Goal: Transaction & Acquisition: Purchase product/service

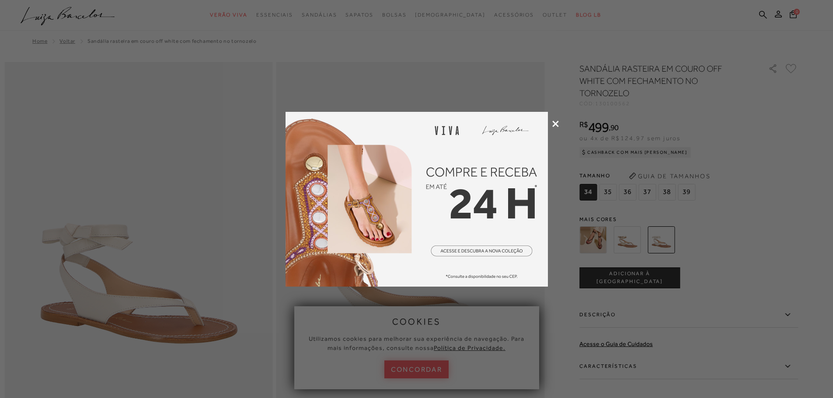
click at [556, 126] on icon at bounding box center [555, 124] width 7 height 7
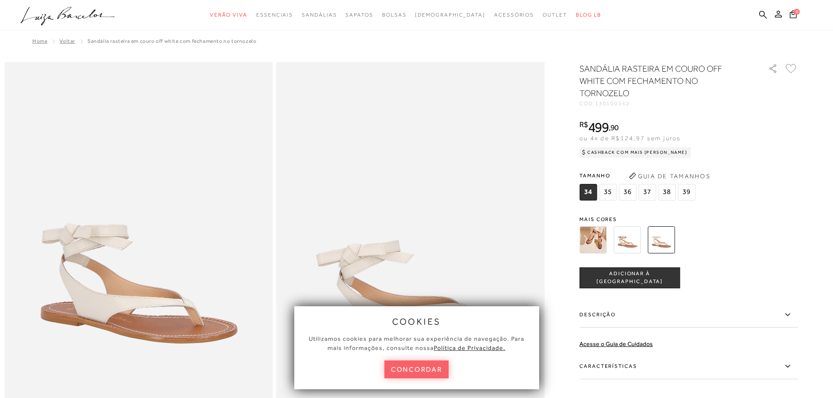
click at [805, 0] on div at bounding box center [416, 0] width 833 height 0
click at [411, 371] on button "concordar" at bounding box center [416, 370] width 65 height 18
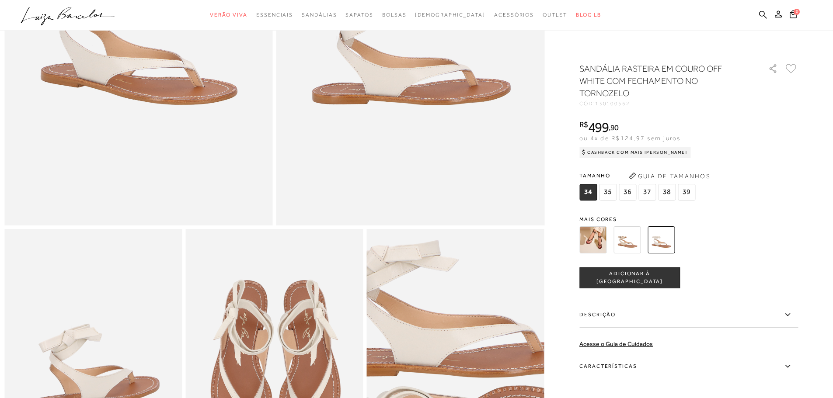
scroll to position [236, 0]
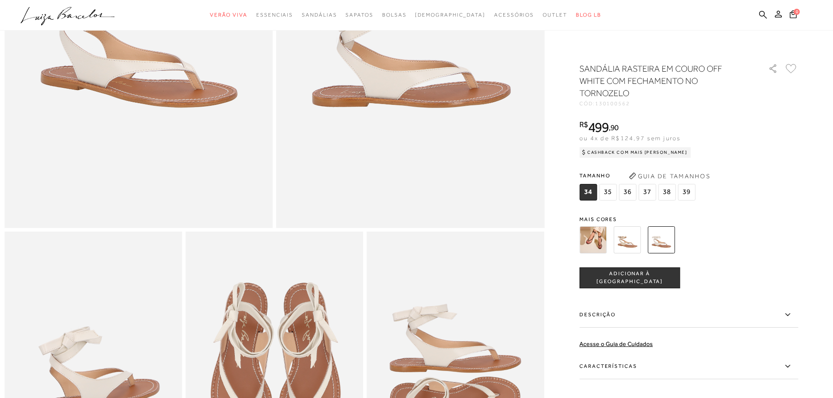
click at [589, 238] on img at bounding box center [592, 239] width 27 height 27
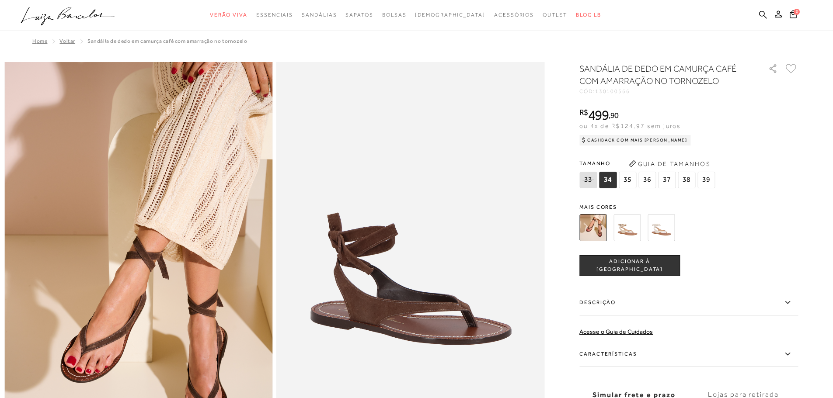
click at [635, 239] on img at bounding box center [626, 227] width 27 height 27
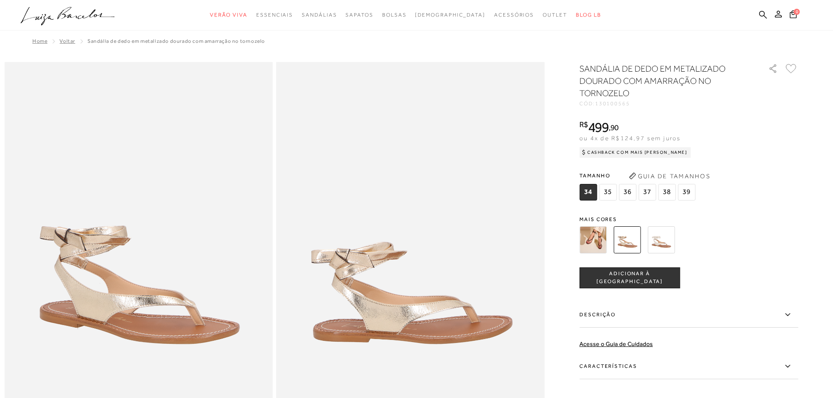
click at [666, 246] on img at bounding box center [660, 239] width 27 height 27
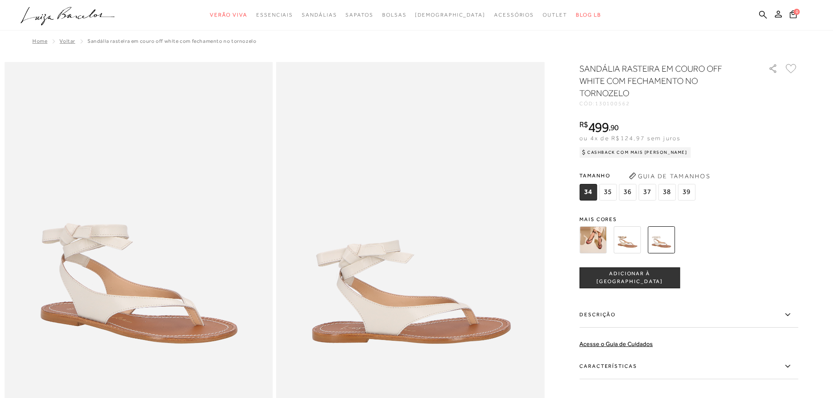
click at [597, 241] on img at bounding box center [592, 239] width 27 height 27
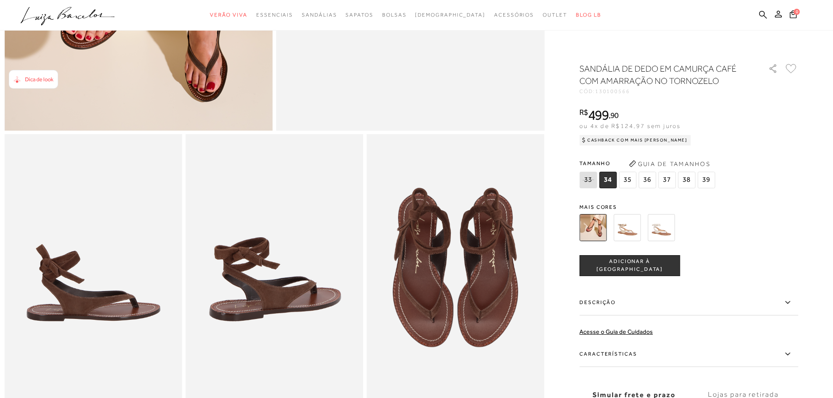
scroll to position [333, 0]
click at [634, 226] on img at bounding box center [626, 227] width 27 height 27
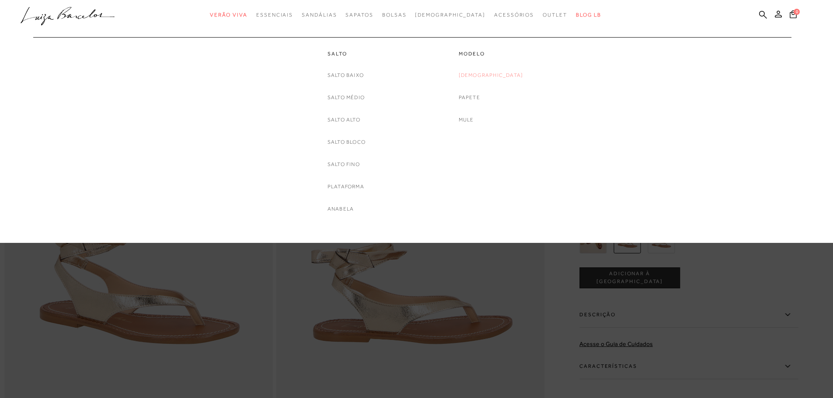
click at [489, 77] on link "[DEMOGRAPHIC_DATA]" at bounding box center [490, 75] width 65 height 9
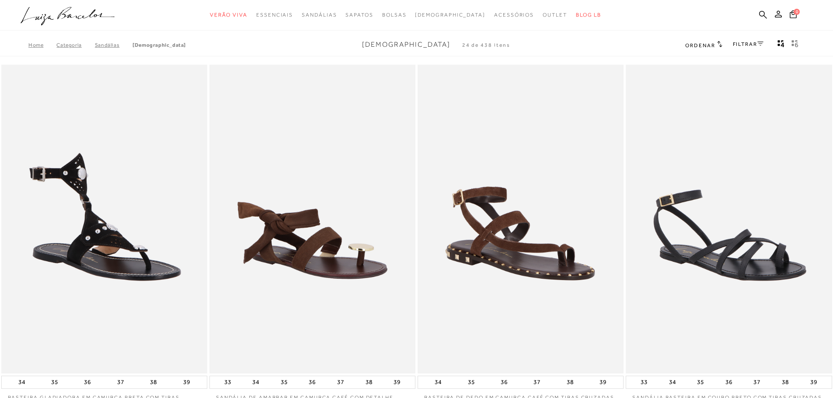
click at [812, 0] on div at bounding box center [416, 0] width 833 height 0
click at [753, 45] on link "FILTRAR" at bounding box center [747, 44] width 31 height 6
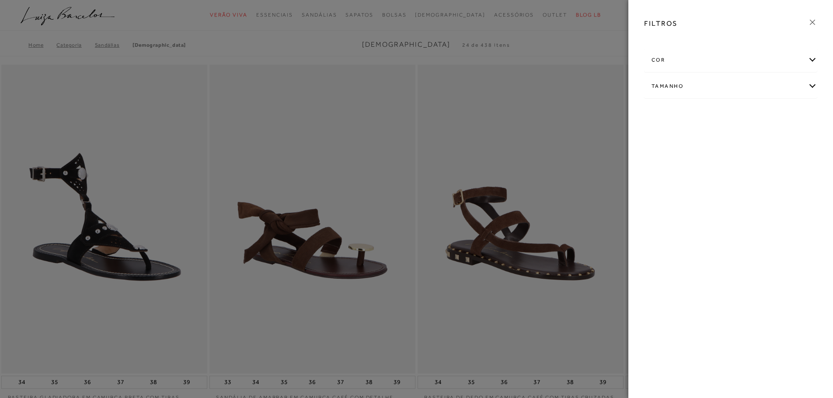
click at [604, 46] on div at bounding box center [416, 199] width 833 height 398
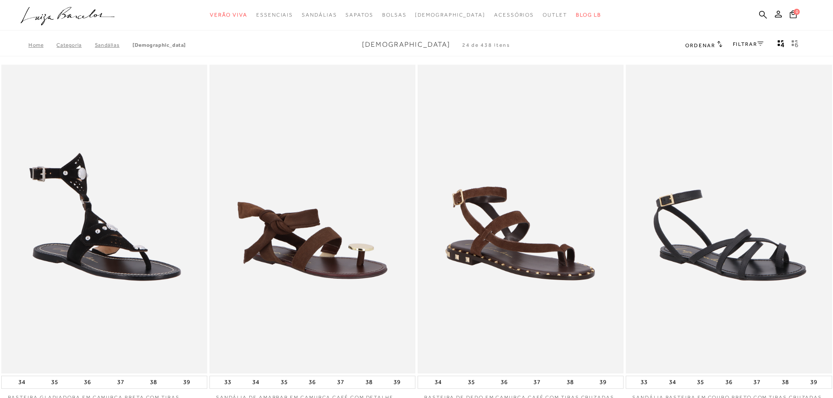
click at [701, 46] on span "Ordenar" at bounding box center [700, 45] width 30 height 6
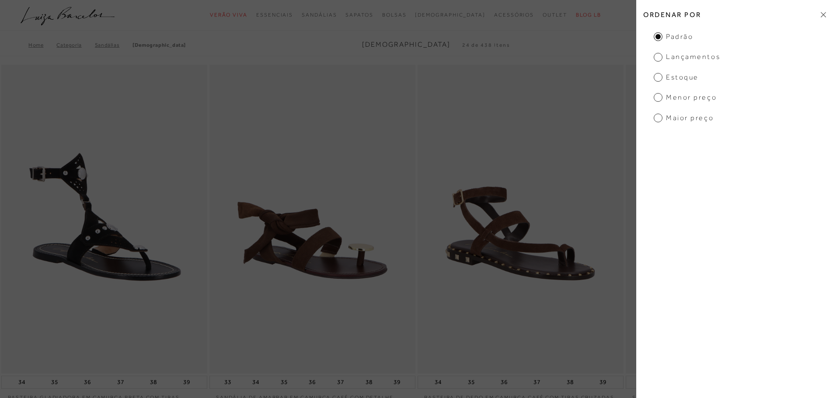
click at [617, 52] on div "Home Categoria [GEOGRAPHIC_DATA] [DEMOGRAPHIC_DATA] Rasteira 24 de 438 itens Or…" at bounding box center [416, 45] width 833 height 23
click at [823, 15] on icon at bounding box center [822, 14] width 5 height 5
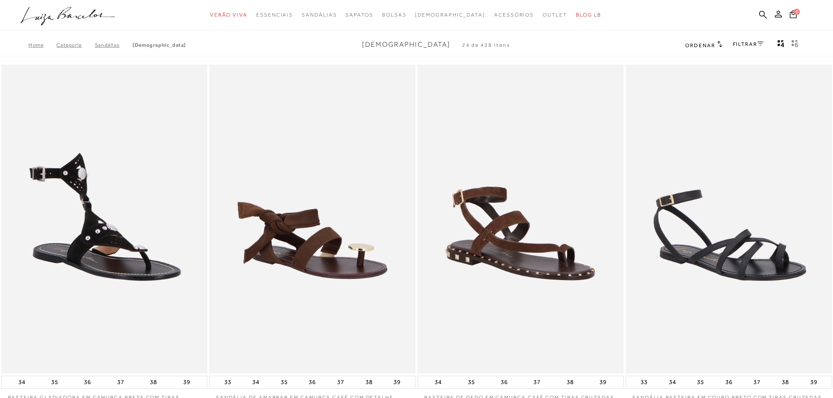
click at [743, 49] on div "FILTRAR" at bounding box center [747, 44] width 31 height 11
click at [755, 42] on link "FILTRAR" at bounding box center [747, 44] width 31 height 6
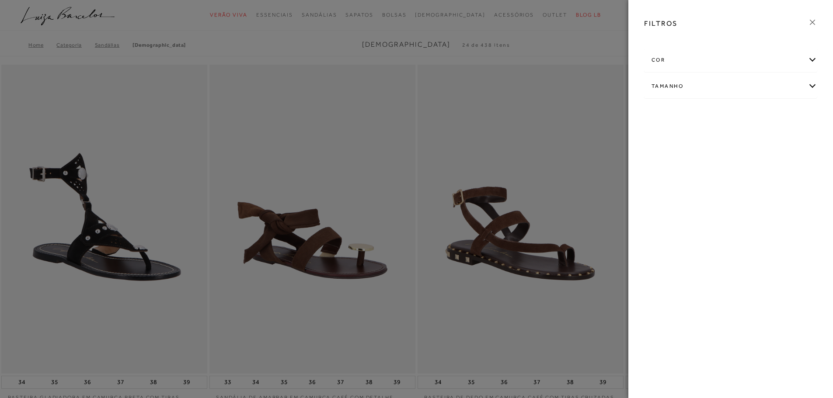
click at [695, 60] on div "cor" at bounding box center [730, 60] width 172 height 23
click at [681, 111] on span "BRANCO" at bounding box center [666, 111] width 29 height 7
click at [658, 111] on input "BRANCO" at bounding box center [653, 112] width 9 height 9
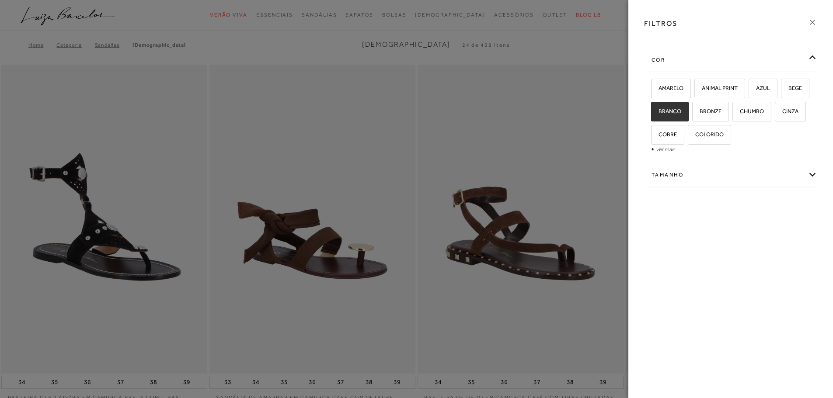
checkbox input "true"
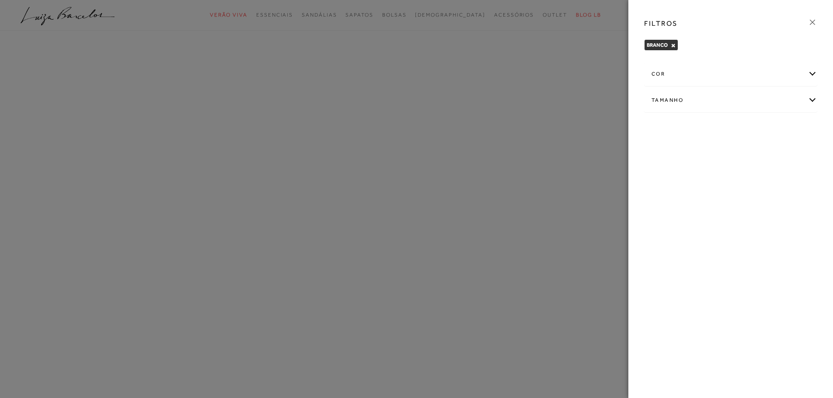
click at [711, 79] on div "cor" at bounding box center [730, 73] width 172 height 23
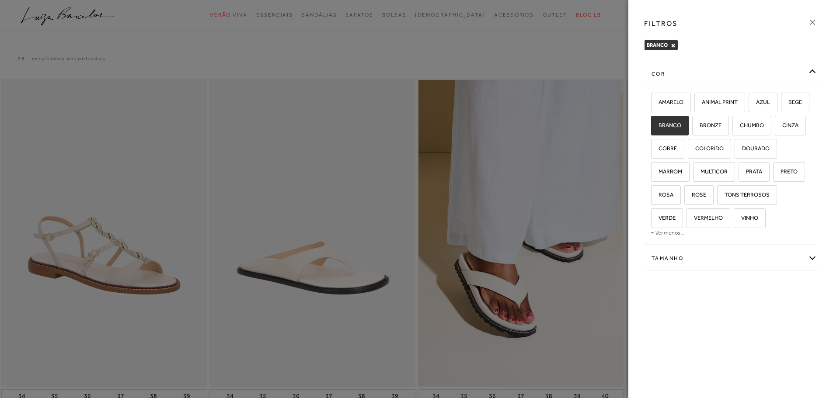
click at [494, 45] on div at bounding box center [416, 199] width 833 height 398
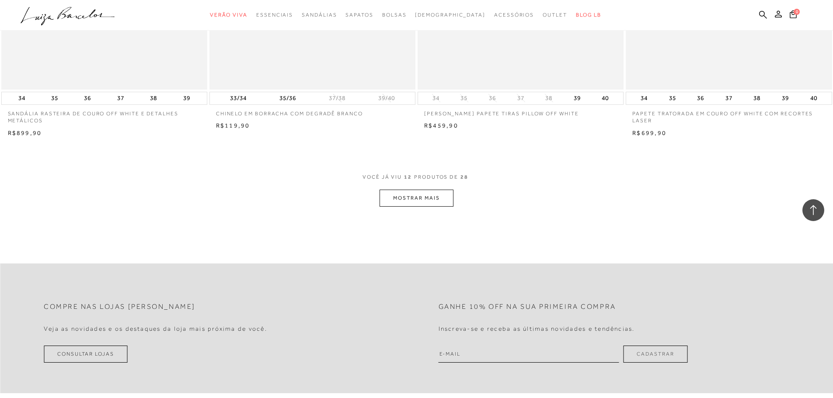
scroll to position [1030, 0]
click at [441, 193] on button "MOSTRAR MAIS" at bounding box center [415, 197] width 73 height 17
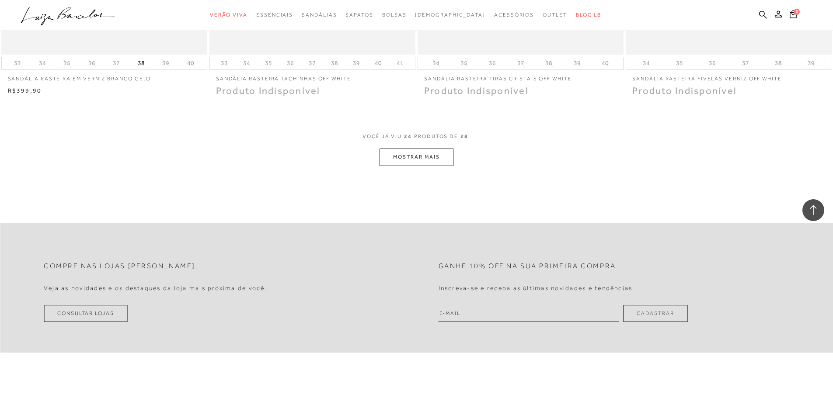
scroll to position [2162, 0]
click at [401, 160] on button "MOSTRAR MAIS" at bounding box center [415, 156] width 73 height 17
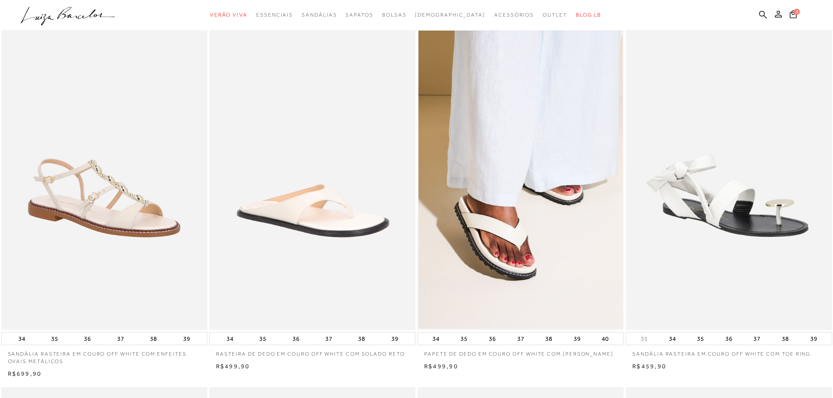
scroll to position [0, 0]
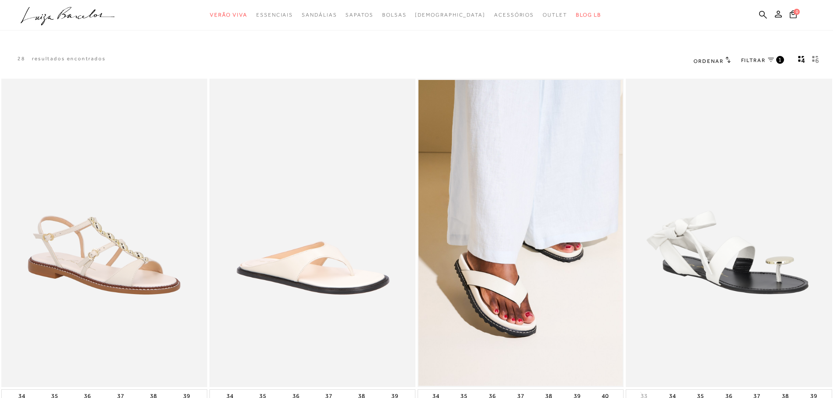
click at [767, 62] on link "FILTRAR 1" at bounding box center [762, 61] width 43 height 10
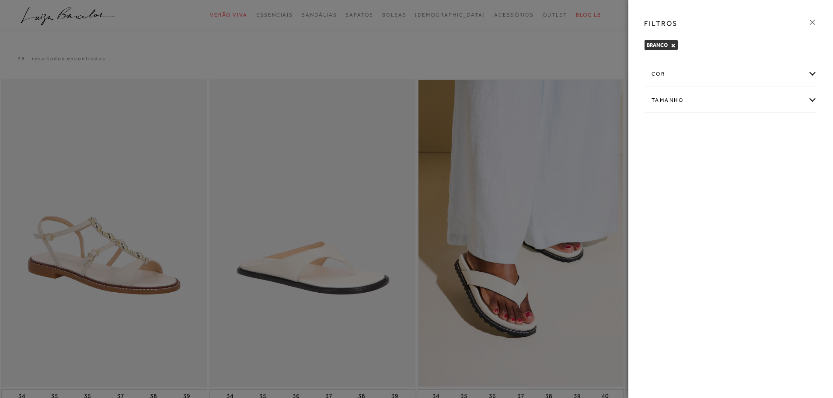
click at [681, 70] on div "cor" at bounding box center [730, 73] width 172 height 23
